Goal: Navigation & Orientation: Find specific page/section

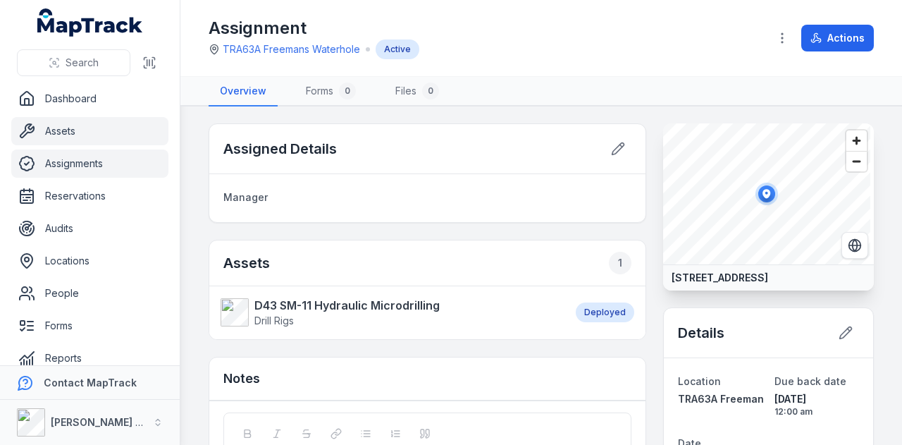
click at [100, 121] on link "Assets" at bounding box center [89, 131] width 157 height 28
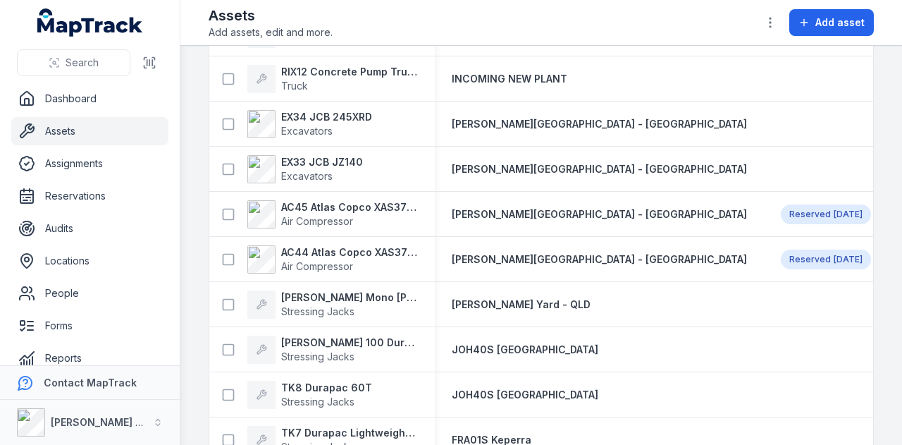
scroll to position [400, 0]
click at [120, 187] on link "Reservations" at bounding box center [89, 196] width 157 height 28
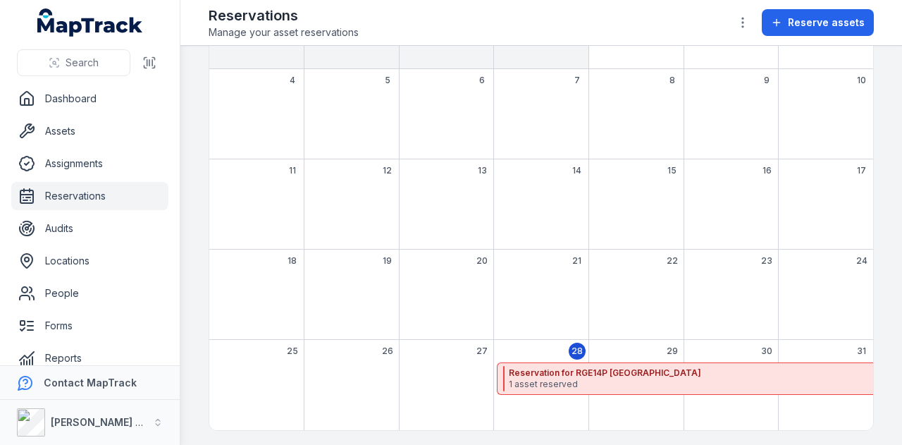
scroll to position [183, 0]
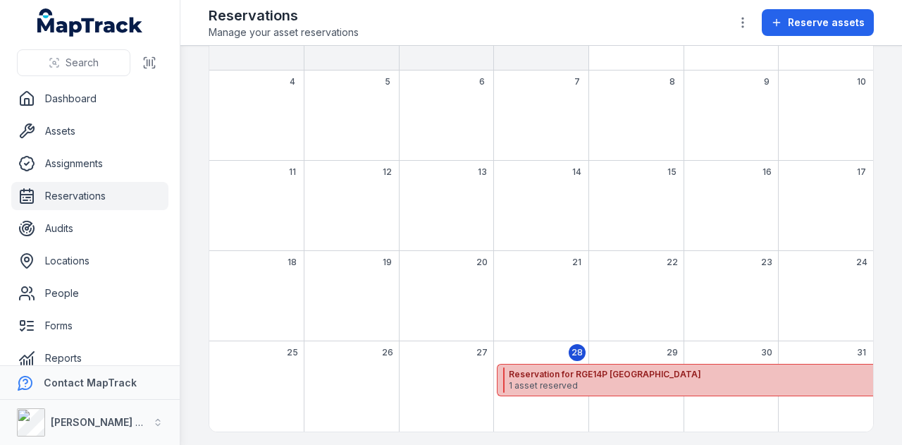
click at [706, 369] on strong "Reservation for RGE14P Surry Hills" at bounding box center [814, 374] width 611 height 11
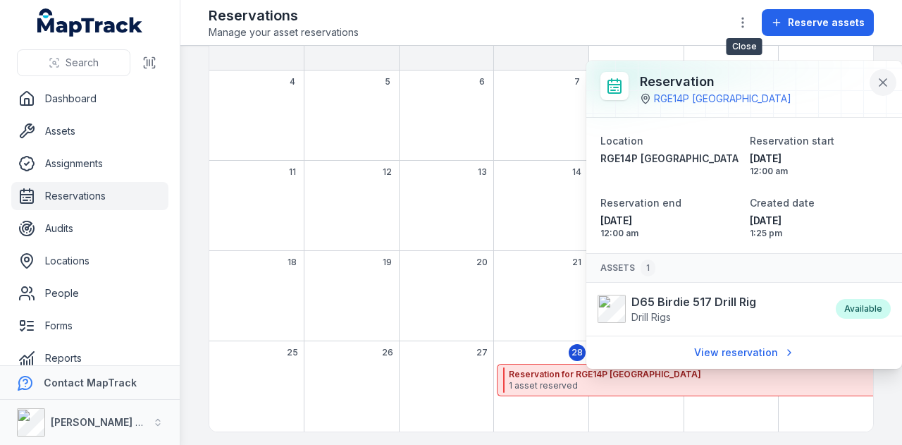
click at [881, 85] on icon at bounding box center [883, 82] width 7 height 7
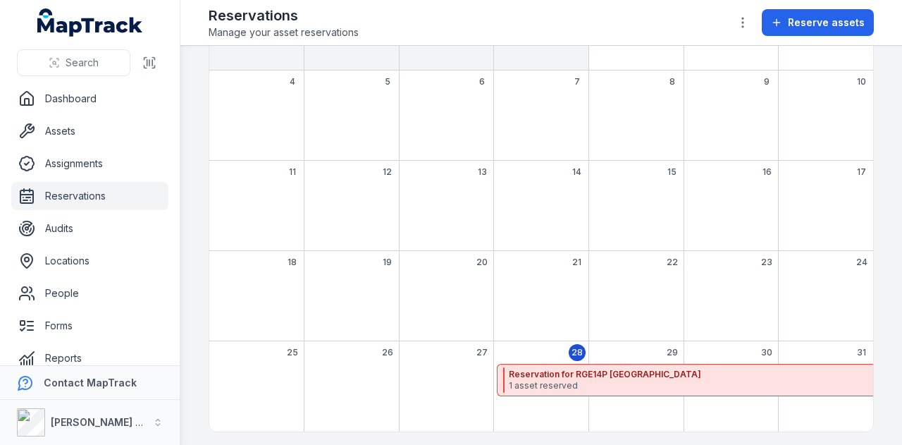
scroll to position [38, 0]
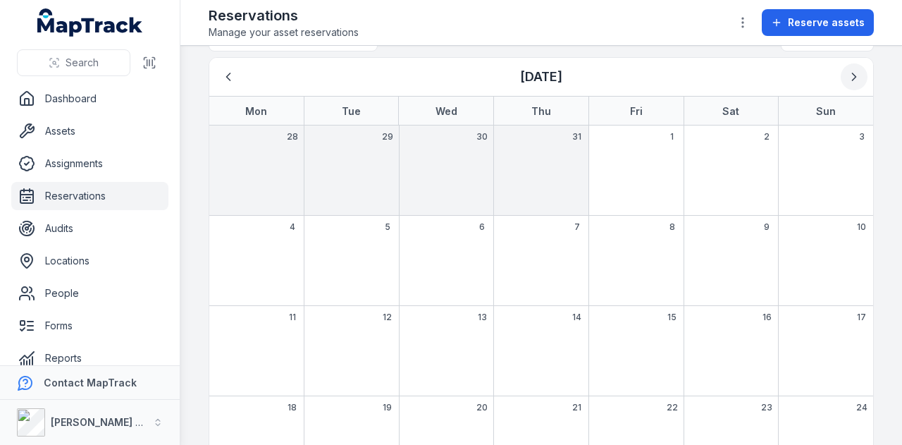
click at [847, 75] on icon "Next" at bounding box center [854, 77] width 14 height 14
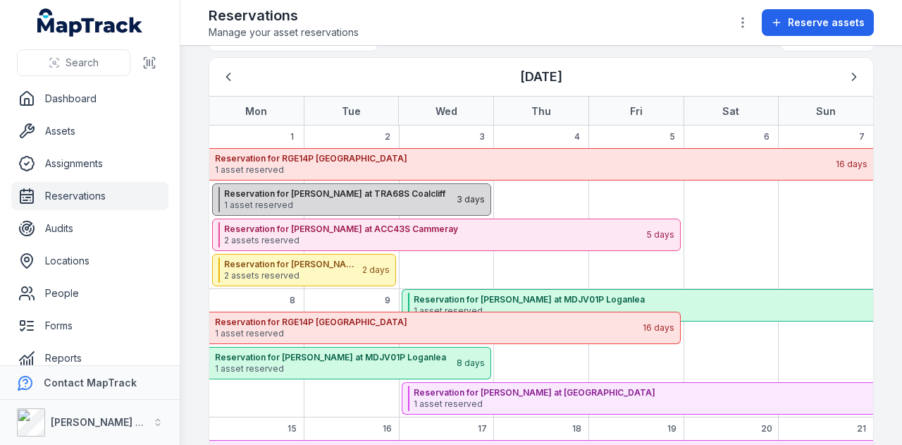
click at [362, 190] on strong "Reservation for Gerardo Cavalera at TRA68S Coalcliff" at bounding box center [339, 193] width 231 height 11
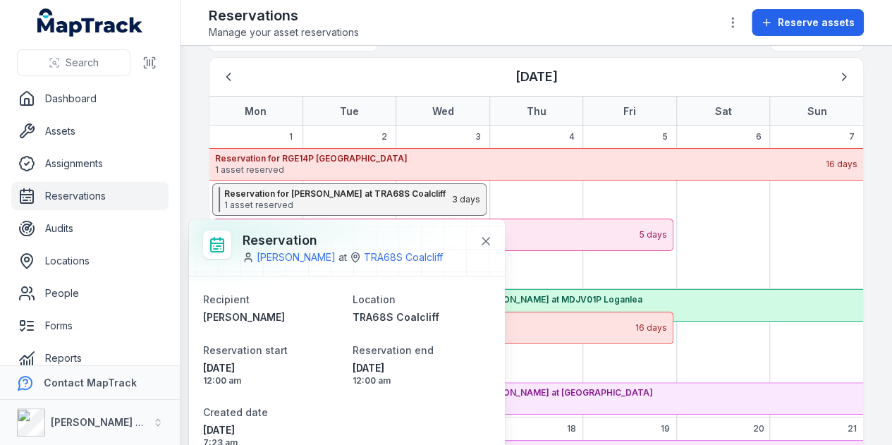
click at [663, 186] on div "September 2025" at bounding box center [629, 199] width 87 height 32
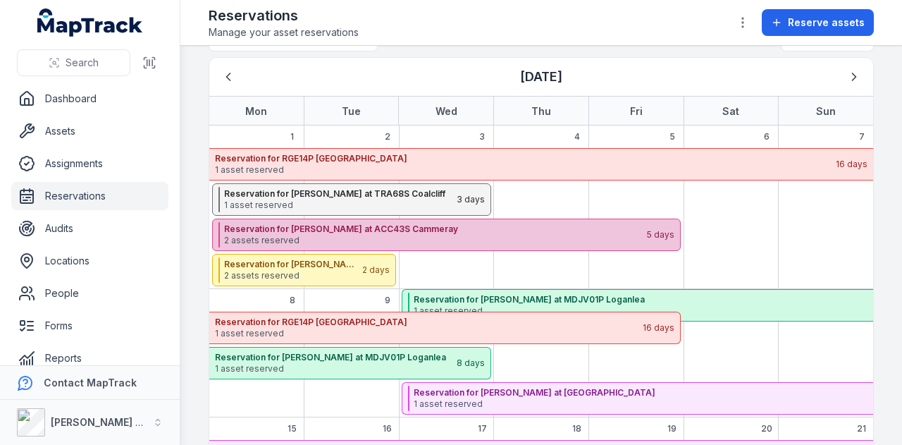
click at [464, 242] on span "2 assets reserved" at bounding box center [435, 240] width 422 height 11
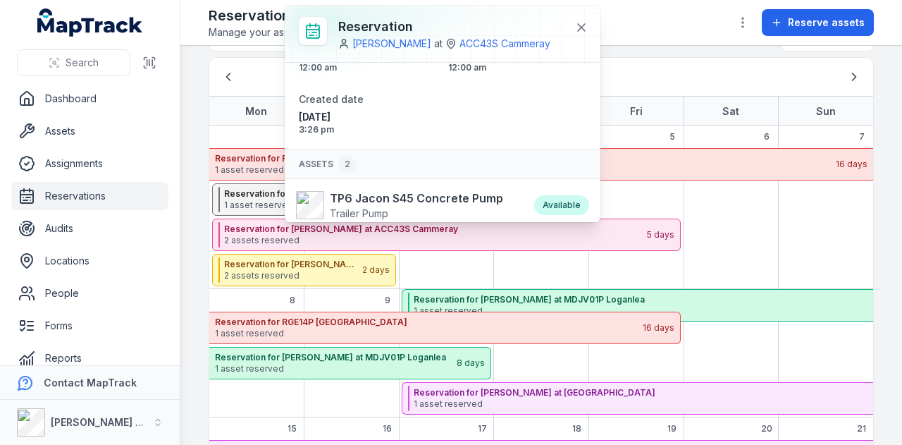
scroll to position [94, 0]
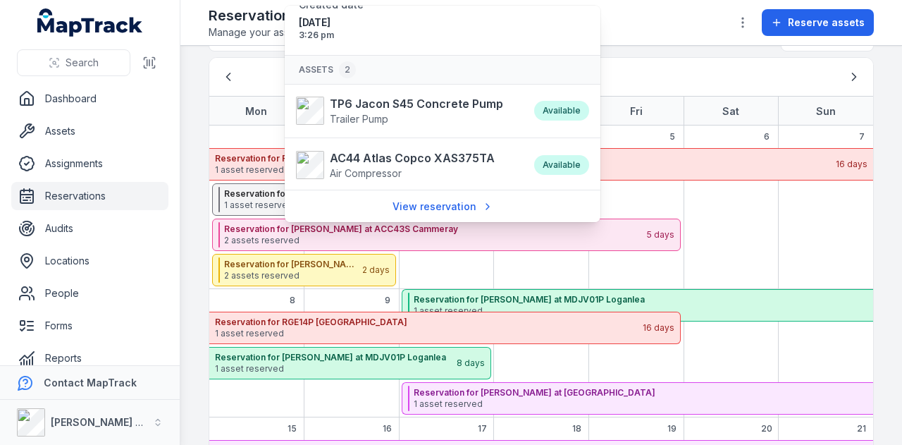
click at [735, 212] on div "September 2025" at bounding box center [732, 199] width 90 height 32
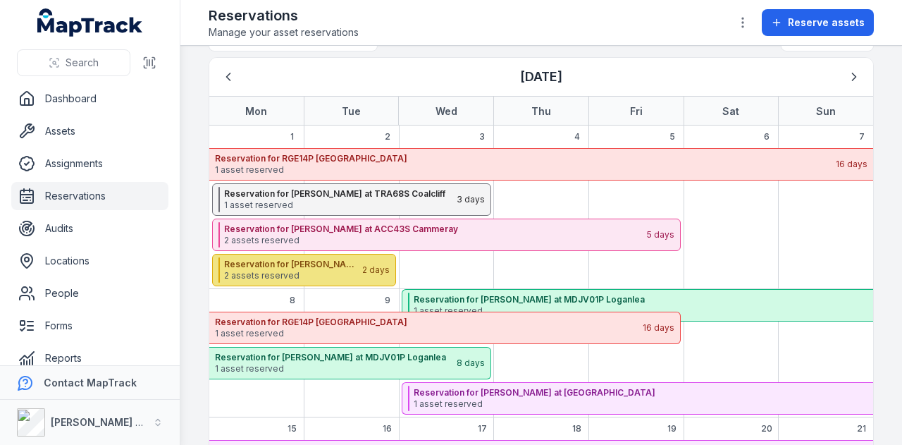
click at [334, 264] on strong "Reservation for Shane Hulbert at CJG06A Hunter Street East" at bounding box center [292, 264] width 137 height 11
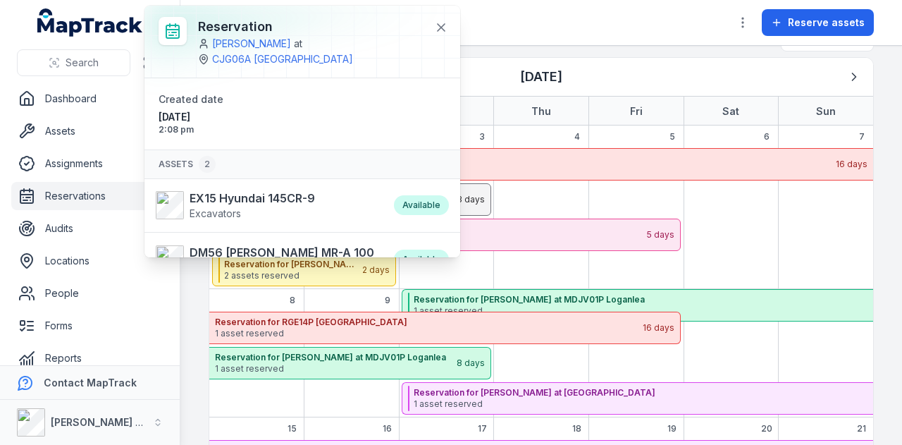
scroll to position [59, 0]
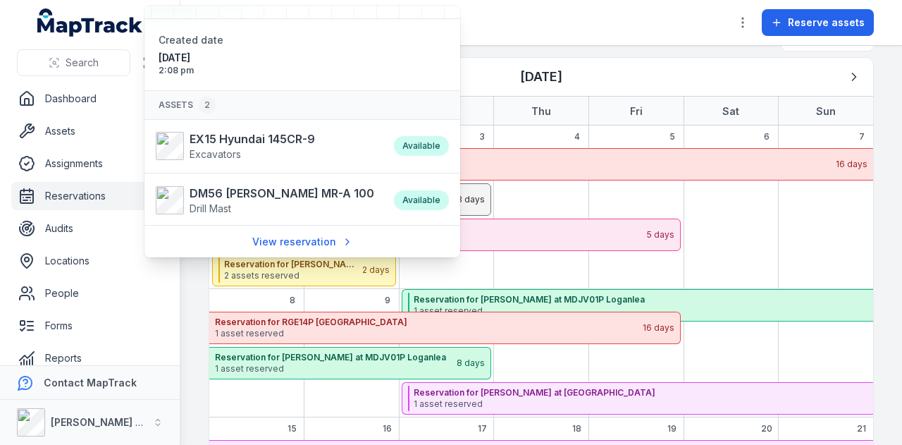
click at [724, 202] on div "September 2025" at bounding box center [732, 199] width 90 height 32
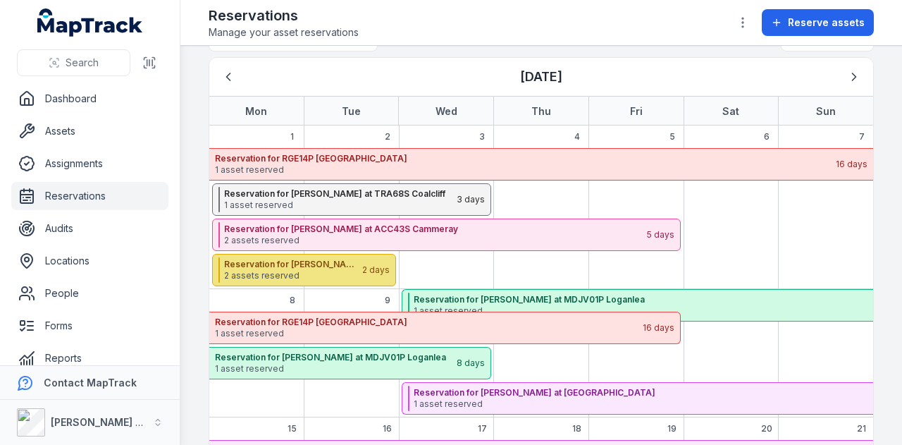
click at [363, 264] on div "Reservation for Shane Hulbert at CJG06A Hunter Street East 2 assets reserved 2 …" at bounding box center [304, 270] width 184 height 32
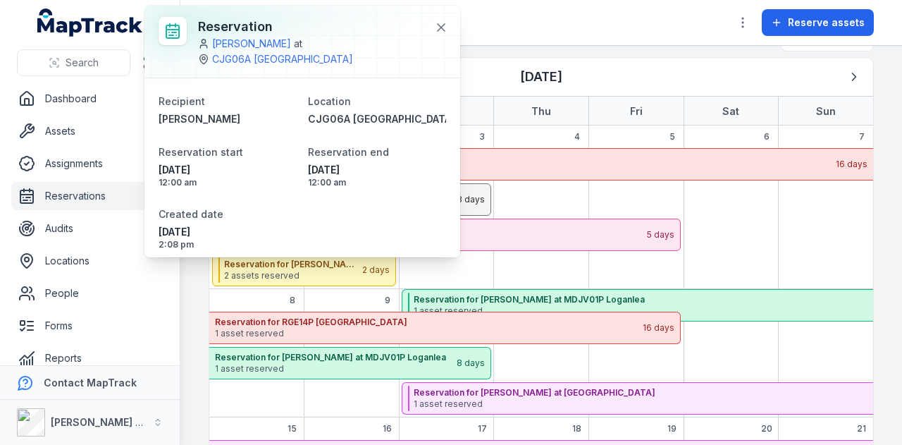
click at [639, 183] on div "September 2025" at bounding box center [637, 199] width 90 height 32
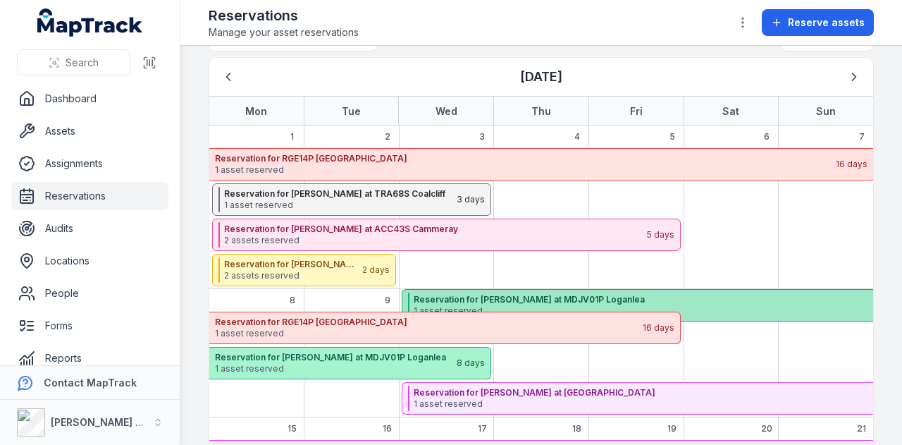
click at [558, 300] on strong "Reservation for Paul Moffat at MDJV01P Loganlea" at bounding box center [721, 299] width 614 height 11
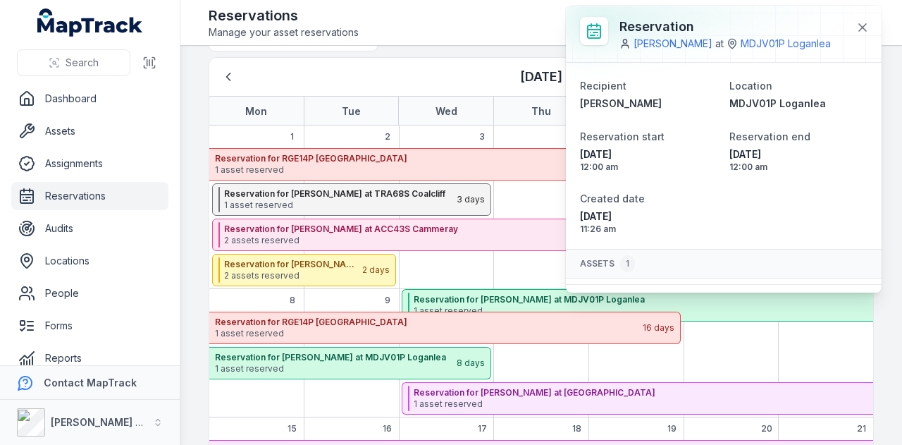
click at [595, 376] on div "September 2025" at bounding box center [637, 363] width 90 height 32
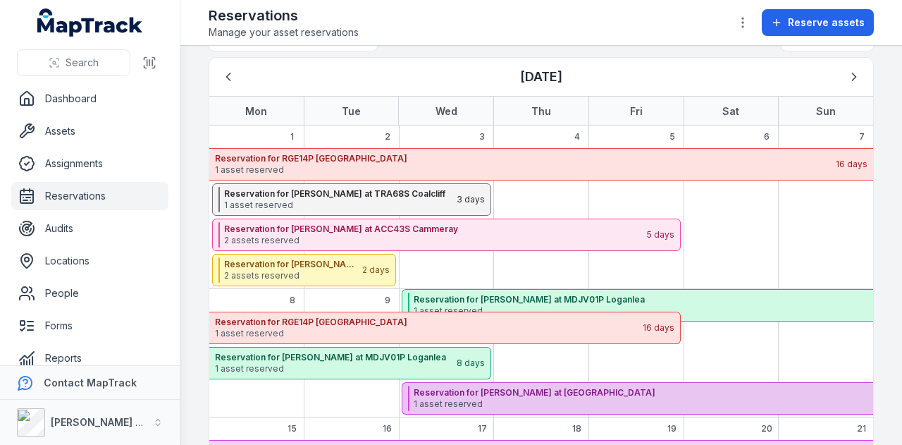
click at [584, 402] on span "1 asset reserved" at bounding box center [719, 403] width 611 height 11
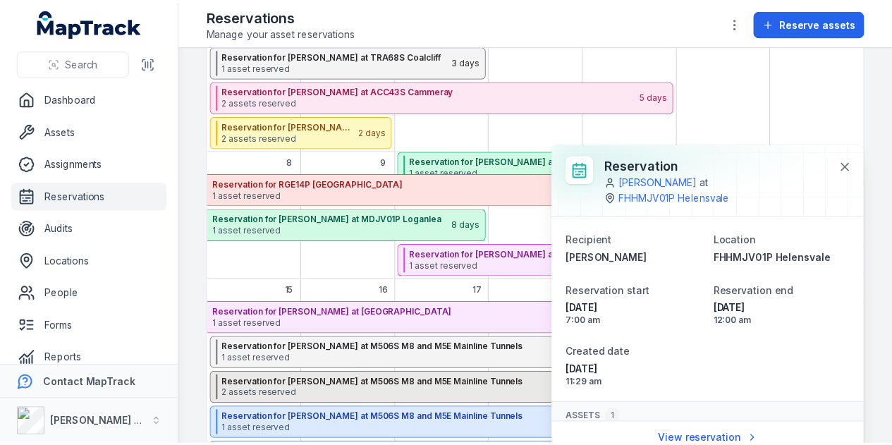
scroll to position [321, 0]
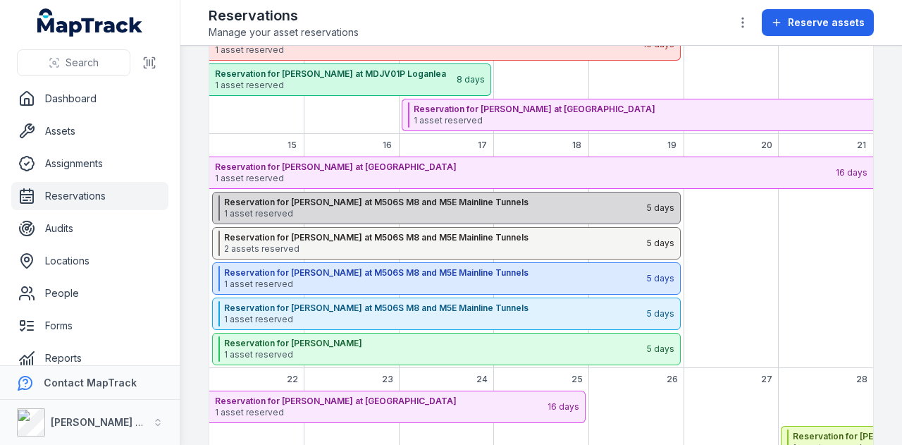
click at [494, 208] on span "1 asset reserved" at bounding box center [435, 213] width 422 height 11
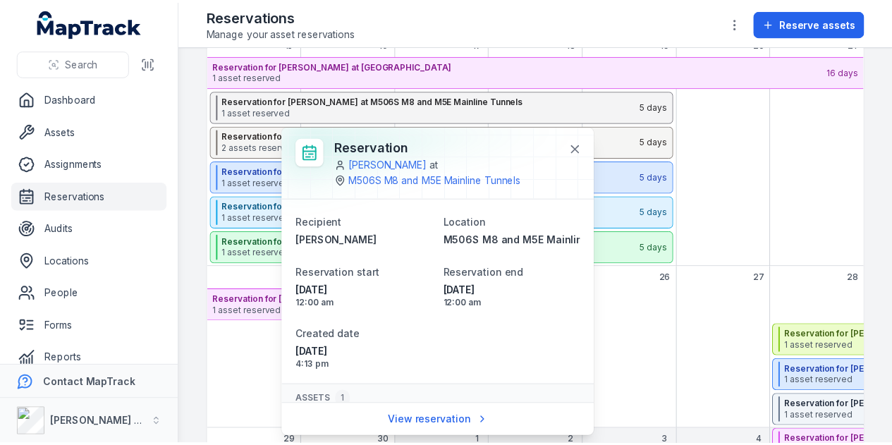
scroll to position [61, 0]
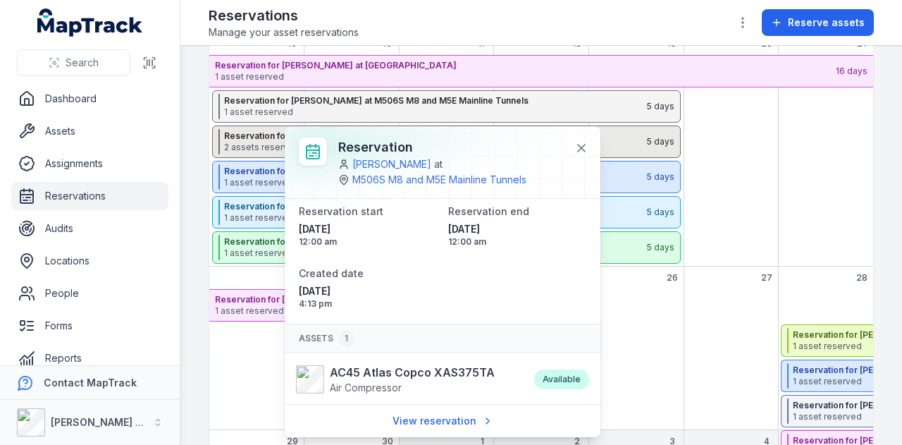
click at [237, 132] on strong "Reservation for Daniel Finkelstein at M506S M8 and M5E Mainline Tunnels" at bounding box center [435, 135] width 422 height 11
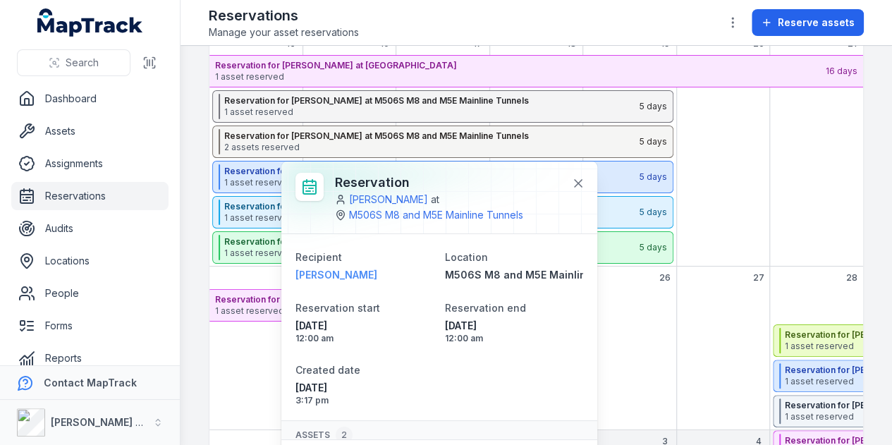
scroll to position [115, 0]
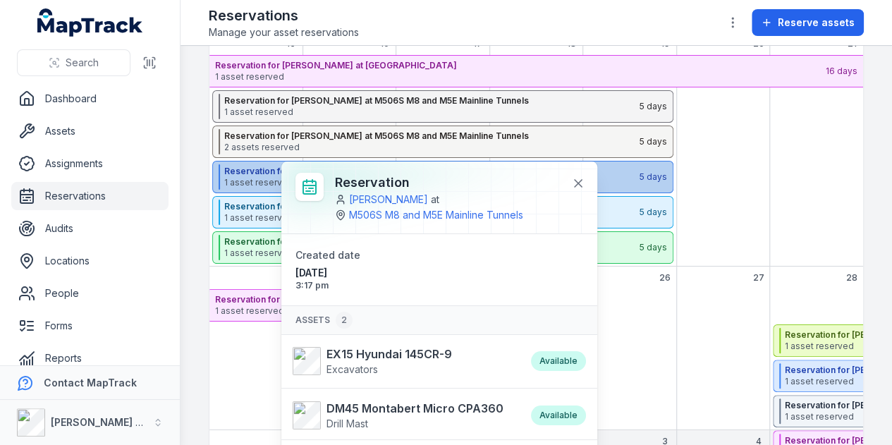
click at [262, 184] on span "1 asset reserved" at bounding box center [431, 182] width 414 height 11
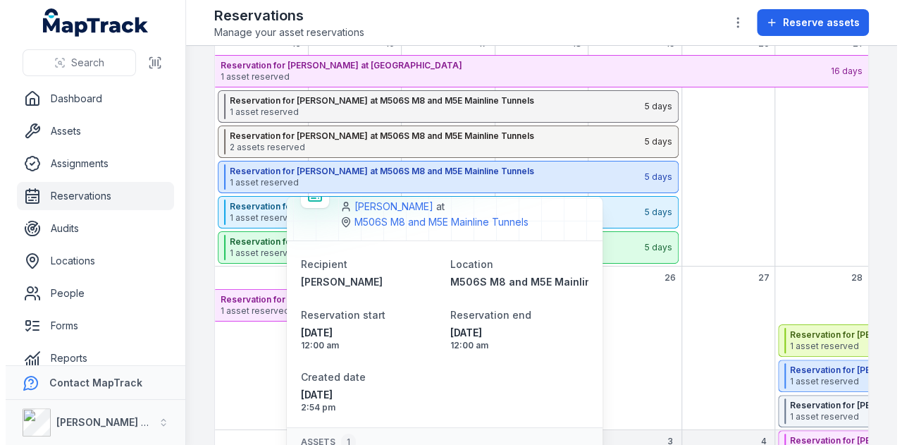
scroll to position [61, 0]
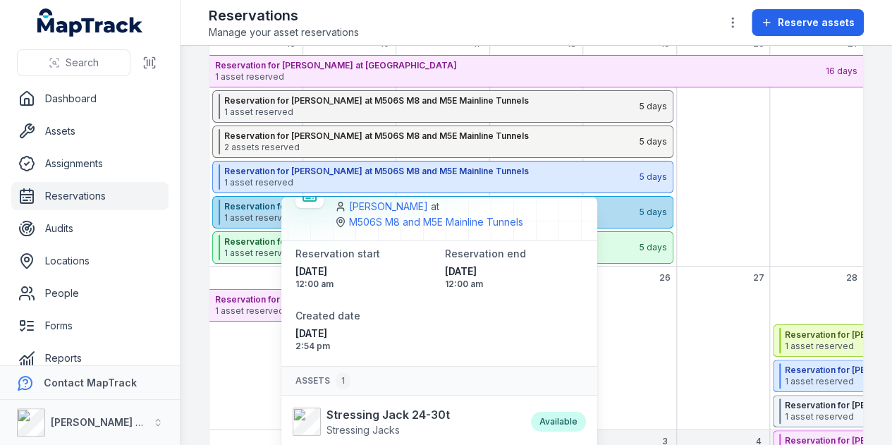
click at [267, 213] on span "1 asset reserved" at bounding box center [431, 217] width 414 height 11
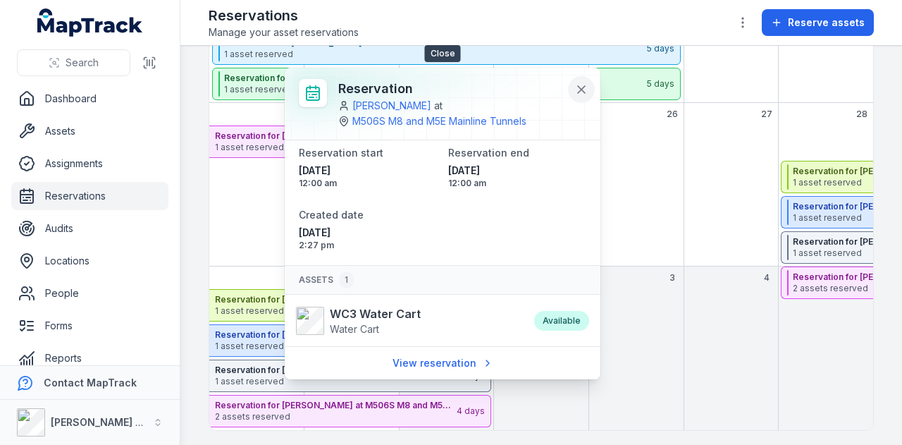
click at [581, 88] on icon at bounding box center [581, 89] width 7 height 7
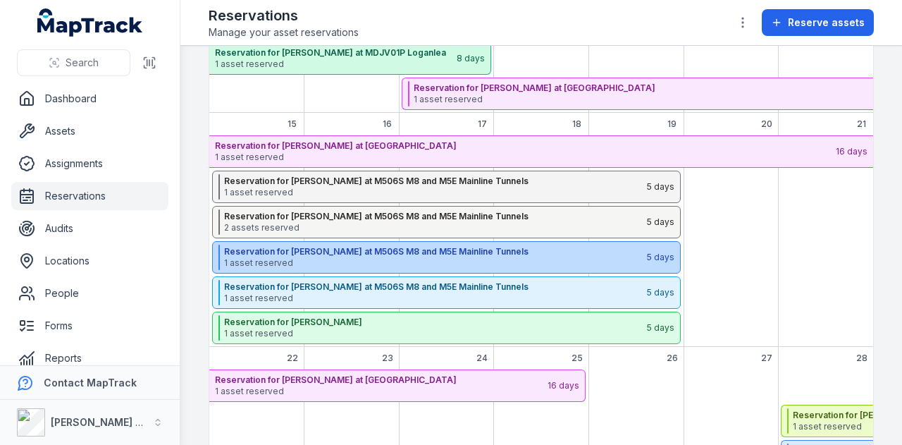
scroll to position [368, 0]
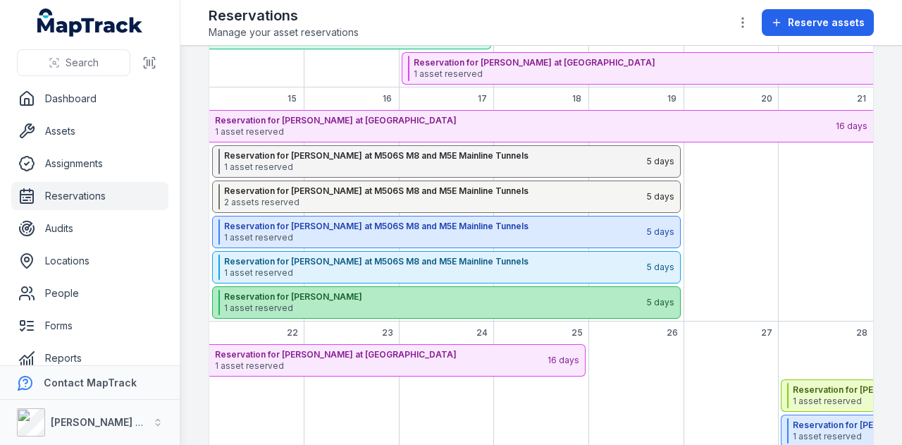
click at [460, 300] on strong "Reservation for Daniel Finkelstein" at bounding box center [435, 296] width 422 height 11
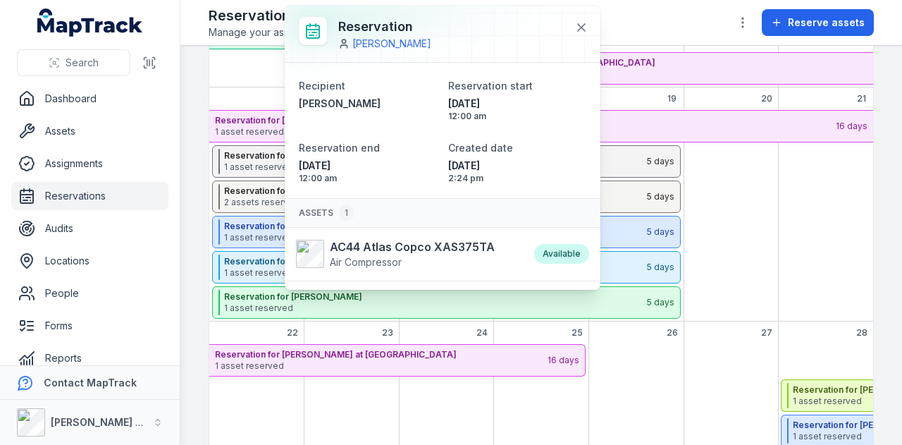
scroll to position [23, 0]
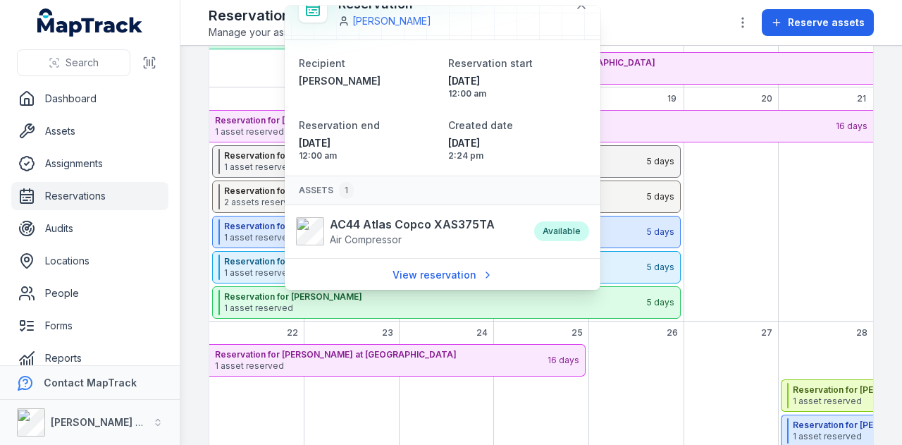
click at [859, 225] on div "September 2025" at bounding box center [825, 216] width 95 height 212
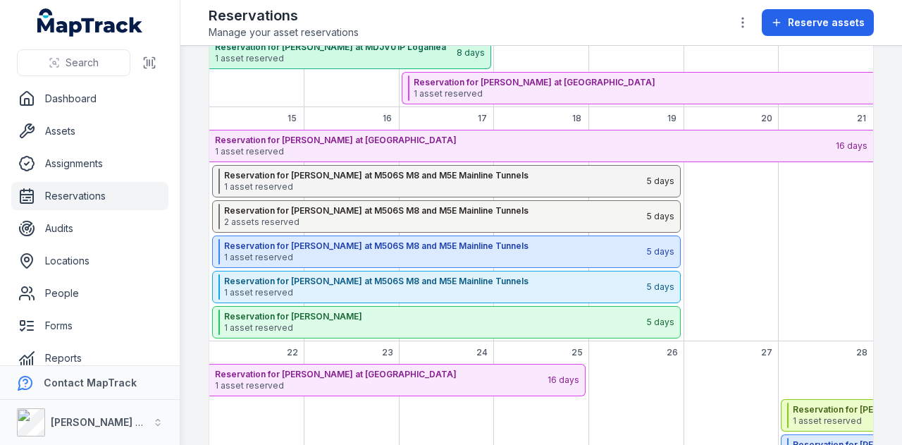
scroll to position [423, 0]
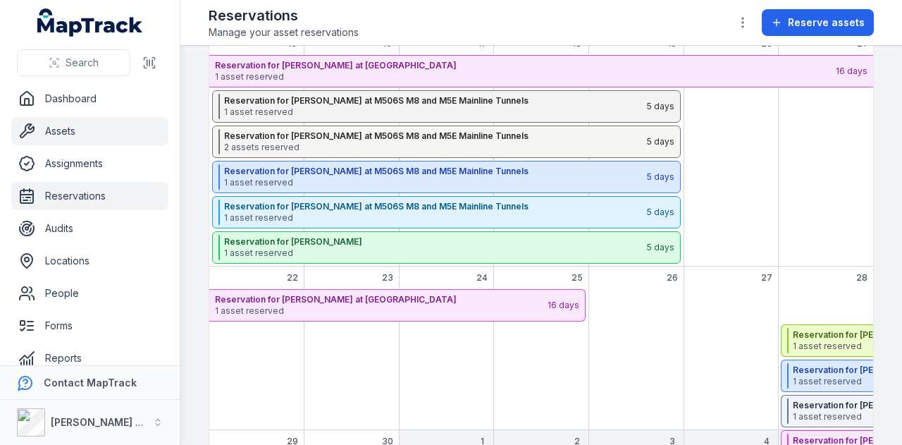
click at [108, 125] on link "Assets" at bounding box center [89, 131] width 157 height 28
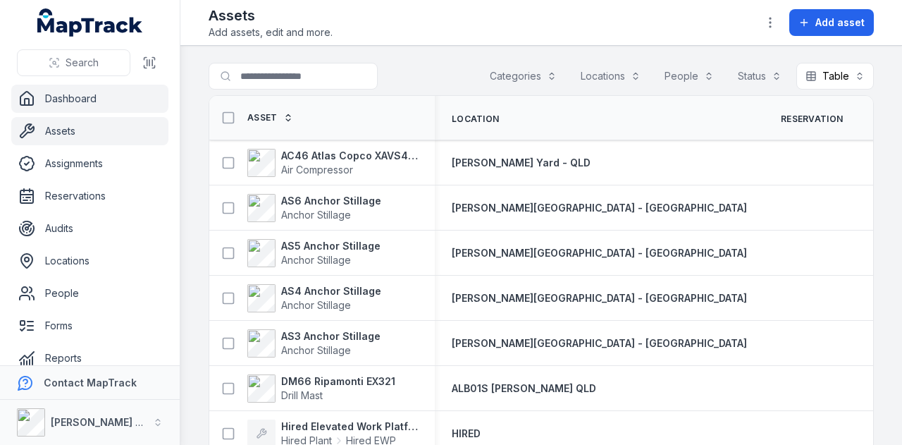
click at [84, 92] on link "Dashboard" at bounding box center [89, 99] width 157 height 28
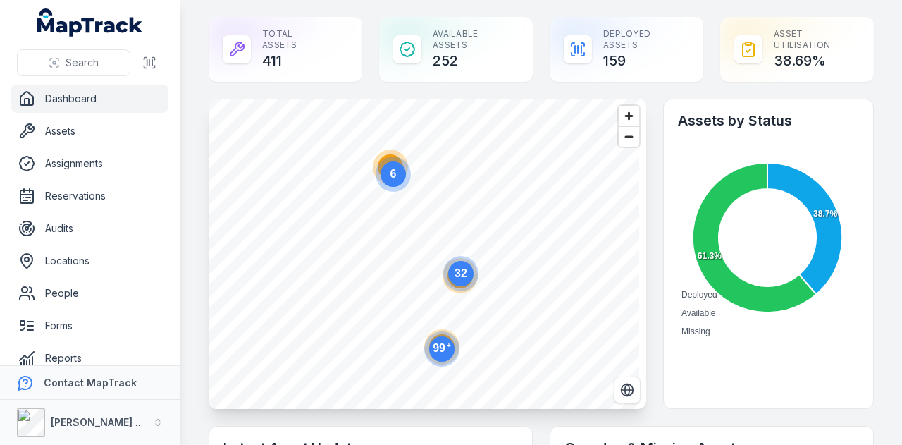
scroll to position [80, 0]
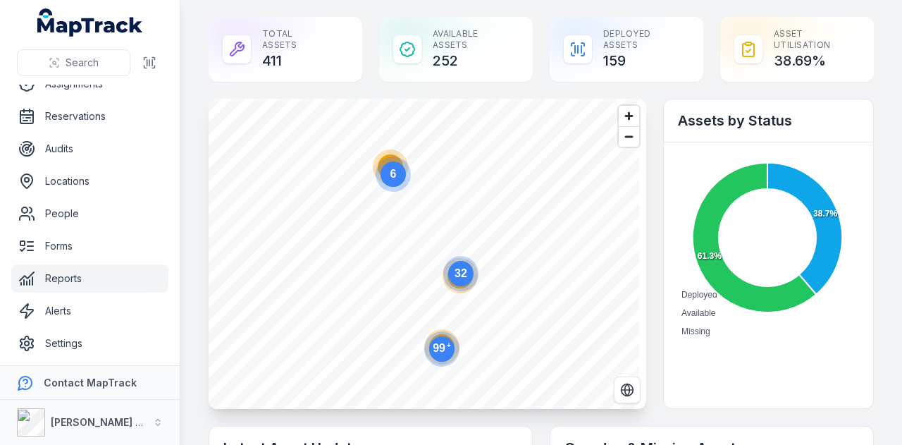
click at [120, 289] on link "Reports" at bounding box center [89, 278] width 157 height 28
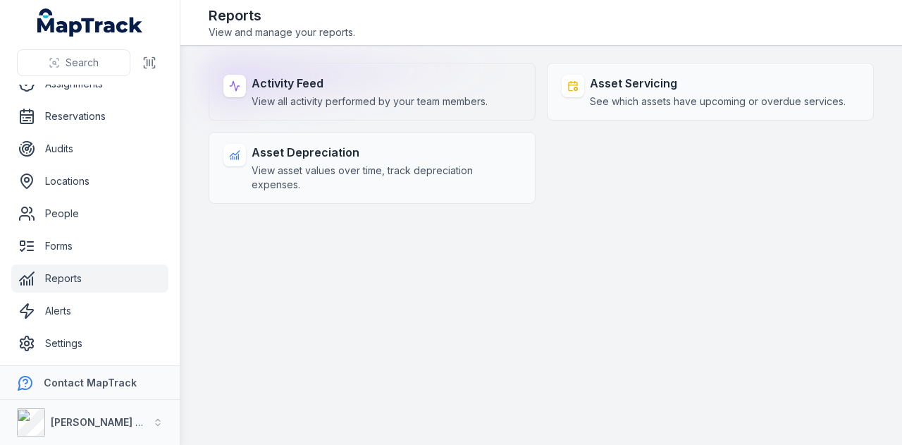
click at [363, 100] on span "View all activity performed by your team members." at bounding box center [370, 101] width 236 height 14
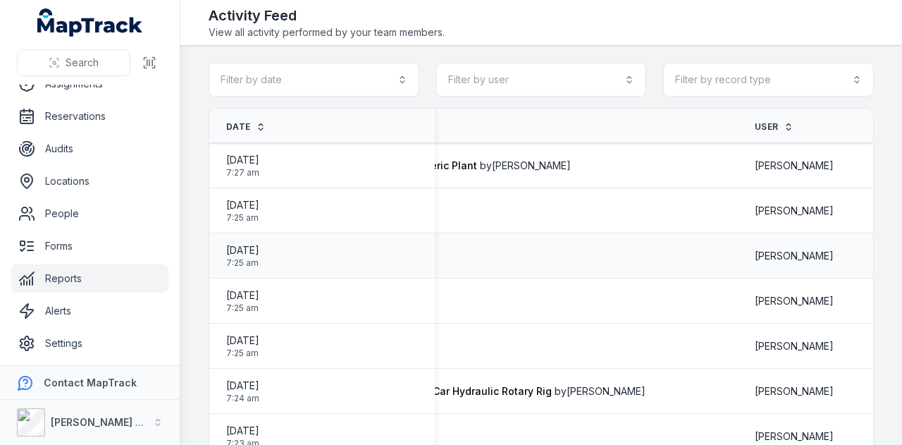
scroll to position [0, 678]
click at [815, 59] on main "Filter by date Filter by user Filter by record type Date Record Type Details Us…" at bounding box center [541, 245] width 722 height 399
click at [815, 81] on button "Filter by record type" at bounding box center [768, 80] width 211 height 34
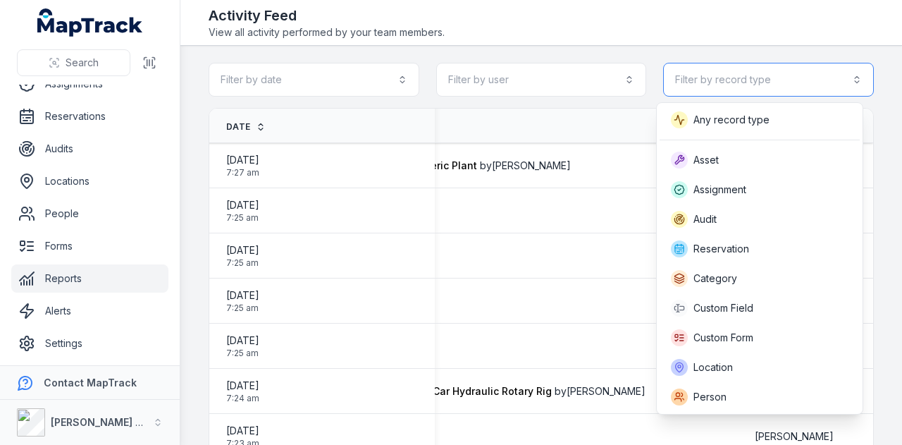
click at [815, 81] on button "Filter by record type" at bounding box center [768, 80] width 211 height 34
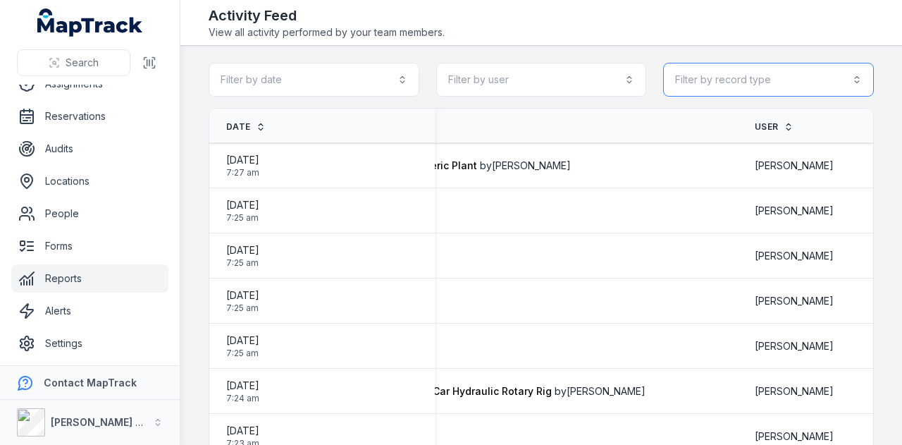
click at [804, 77] on button "Filter by record type" at bounding box center [768, 80] width 211 height 34
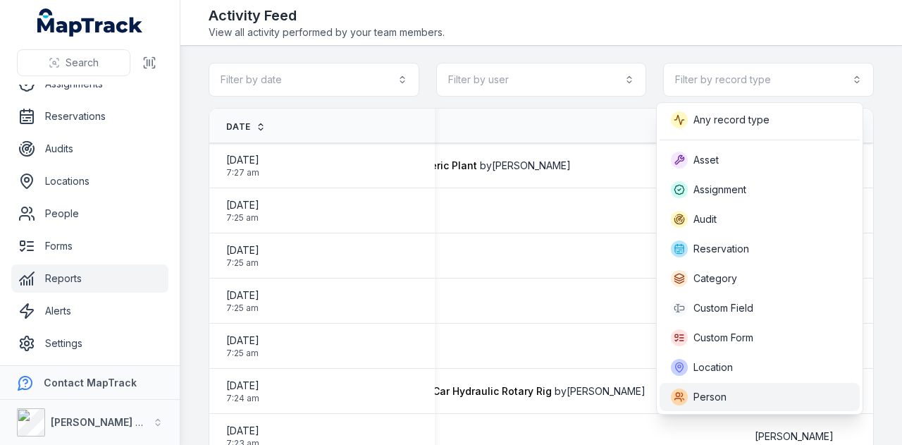
click at [747, 384] on div "Person" at bounding box center [760, 397] width 200 height 28
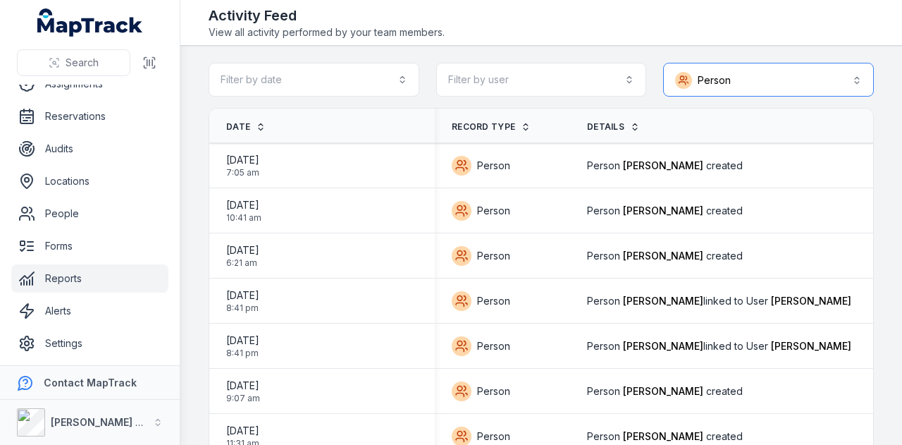
scroll to position [0, 91]
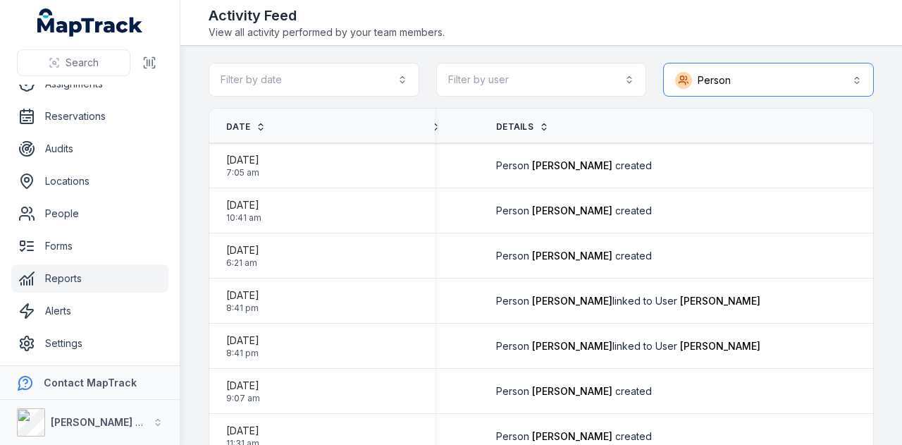
click at [757, 85] on button "Person ******" at bounding box center [768, 80] width 211 height 34
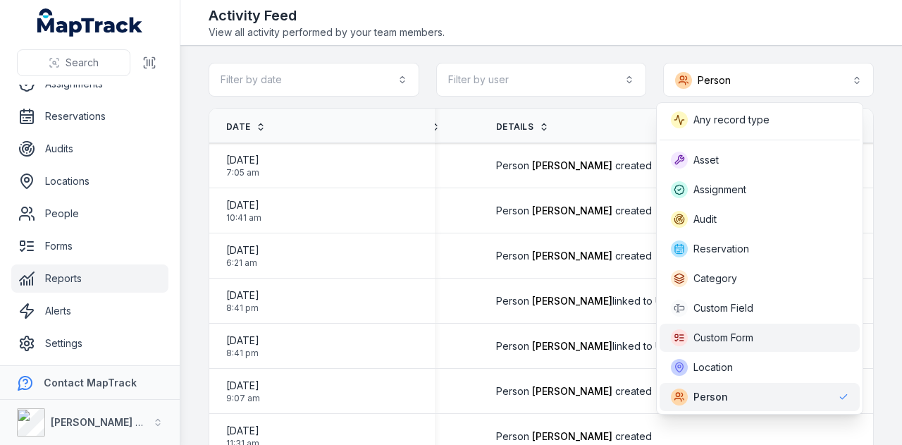
click at [789, 325] on div "Custom Form" at bounding box center [760, 338] width 200 height 28
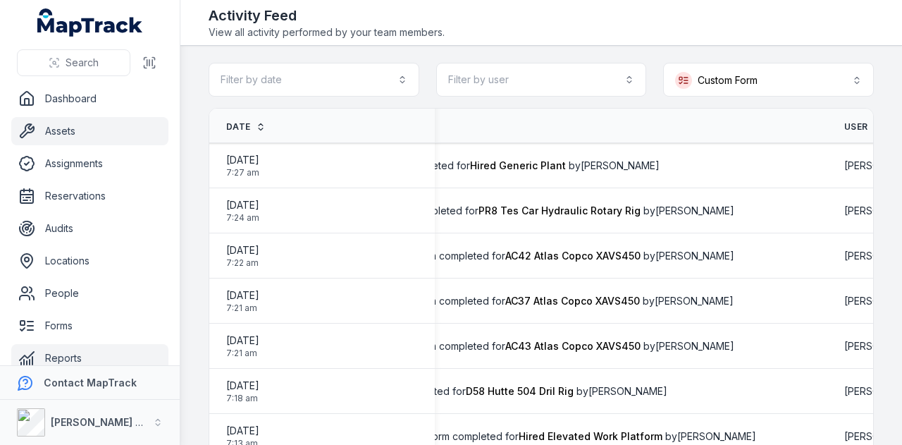
click at [92, 119] on link "Assets" at bounding box center [89, 131] width 157 height 28
